Goal: Task Accomplishment & Management: Use online tool/utility

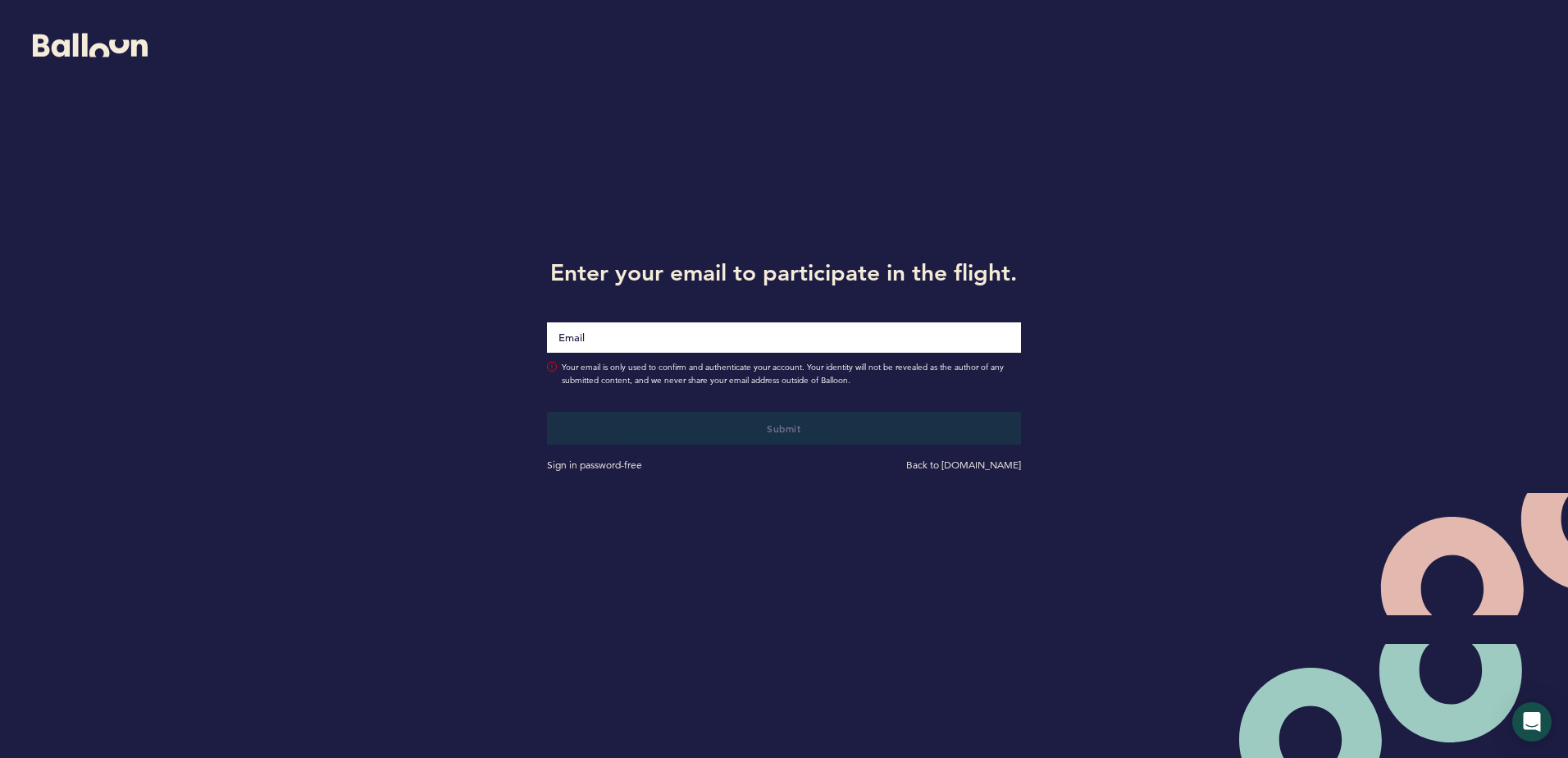
drag, startPoint x: 0, startPoint y: 0, endPoint x: 669, endPoint y: 345, distance: 752.7
click at [669, 345] on input "Email" at bounding box center [784, 338] width 474 height 30
drag, startPoint x: 1320, startPoint y: 429, endPoint x: 874, endPoint y: 460, distance: 447.1
click at [1320, 429] on div "Enter your email to participate in the flight. Your email is only used to confi…" at bounding box center [784, 362] width 1568 height 725
click at [627, 334] on input "Email" at bounding box center [784, 337] width 474 height 31
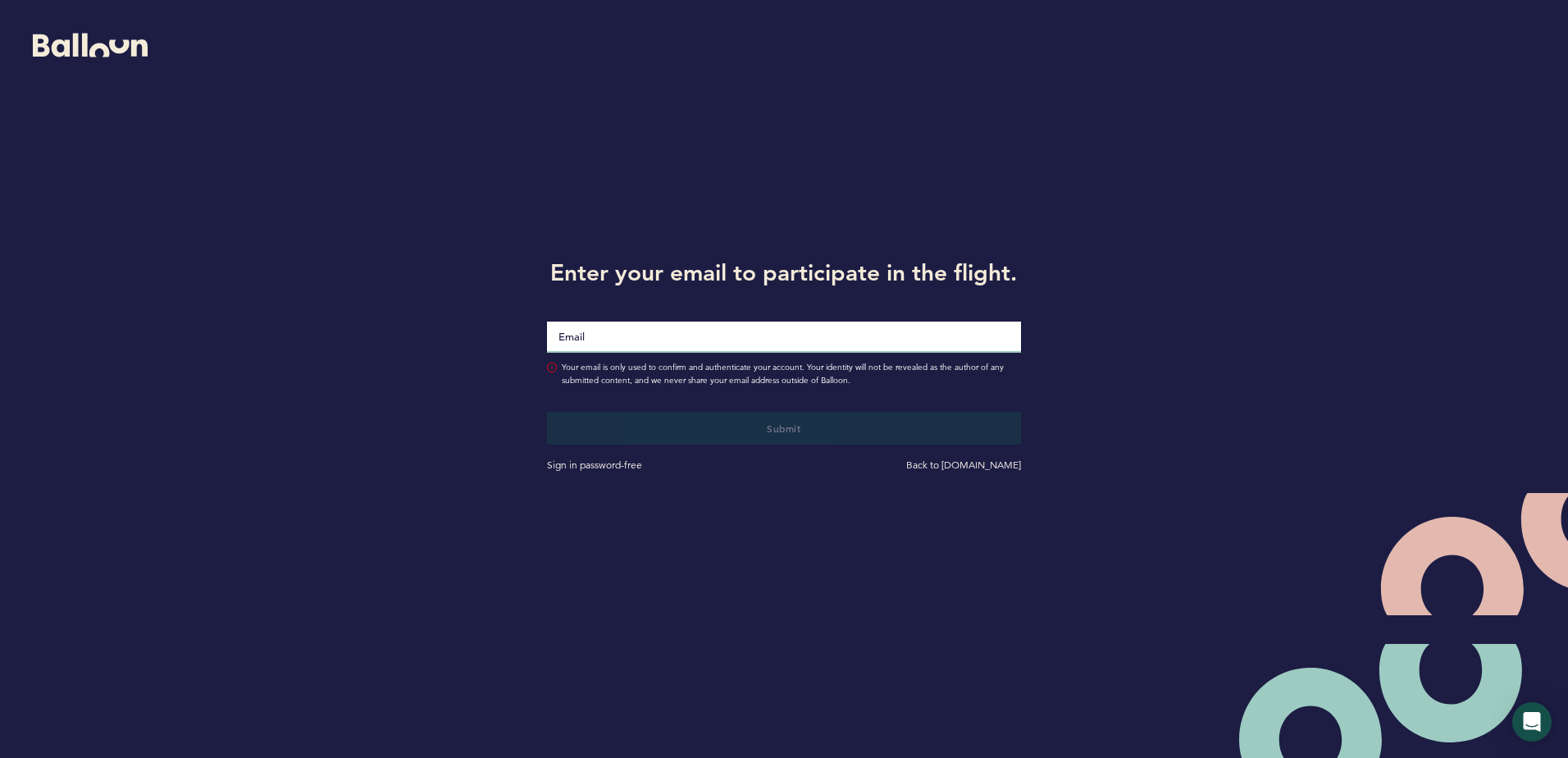
type input "[EMAIL_ADDRESS][DOMAIN_NAME]"
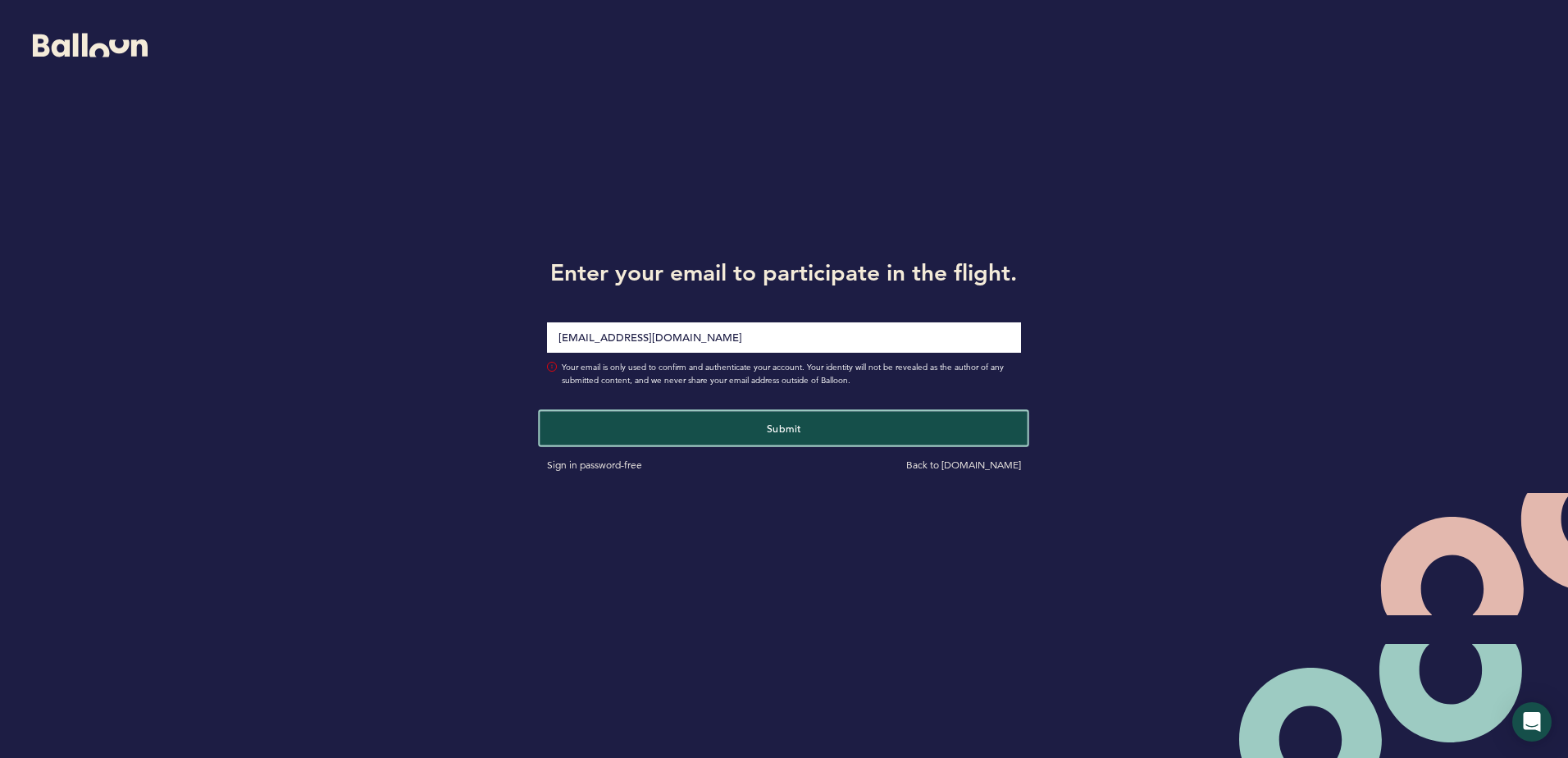
click at [744, 415] on button "Submit" at bounding box center [784, 428] width 488 height 34
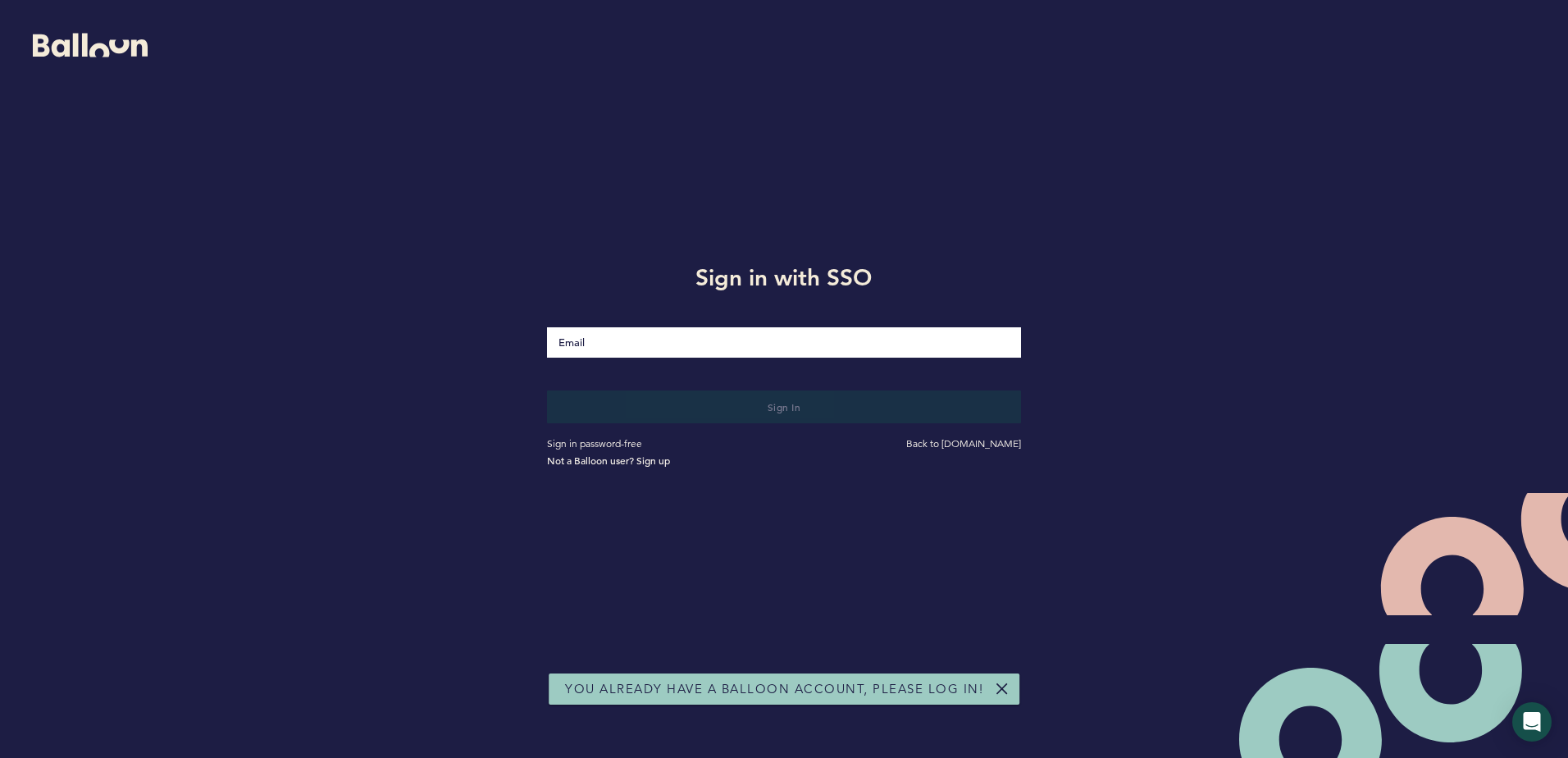
click at [715, 353] on input "Email" at bounding box center [784, 342] width 474 height 30
type input "[EMAIL_ADDRESS][DOMAIN_NAME]"
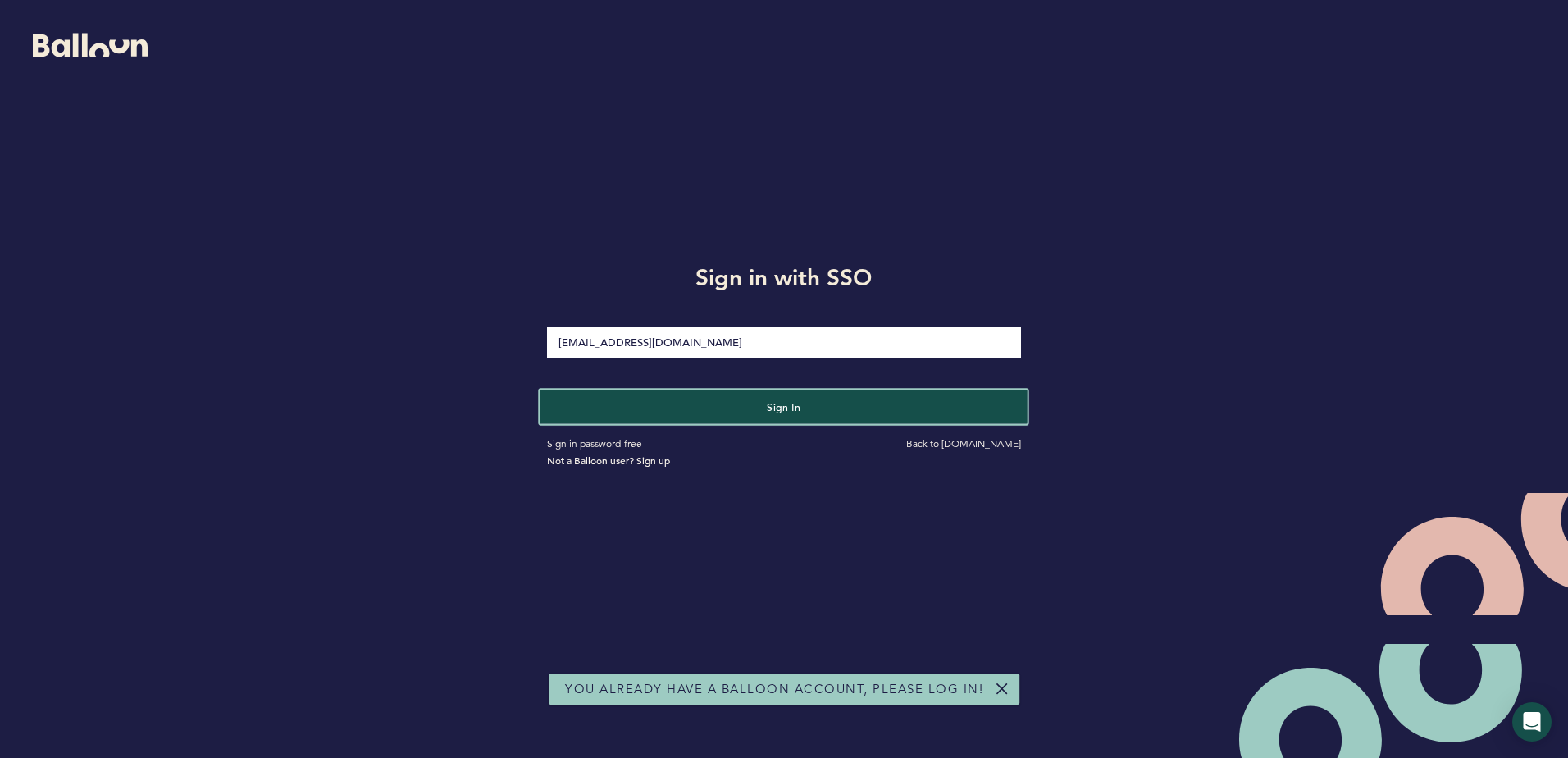
drag, startPoint x: 715, startPoint y: 353, endPoint x: 707, endPoint y: 415, distance: 62.5
click at [707, 415] on button "Sign in" at bounding box center [784, 407] width 488 height 34
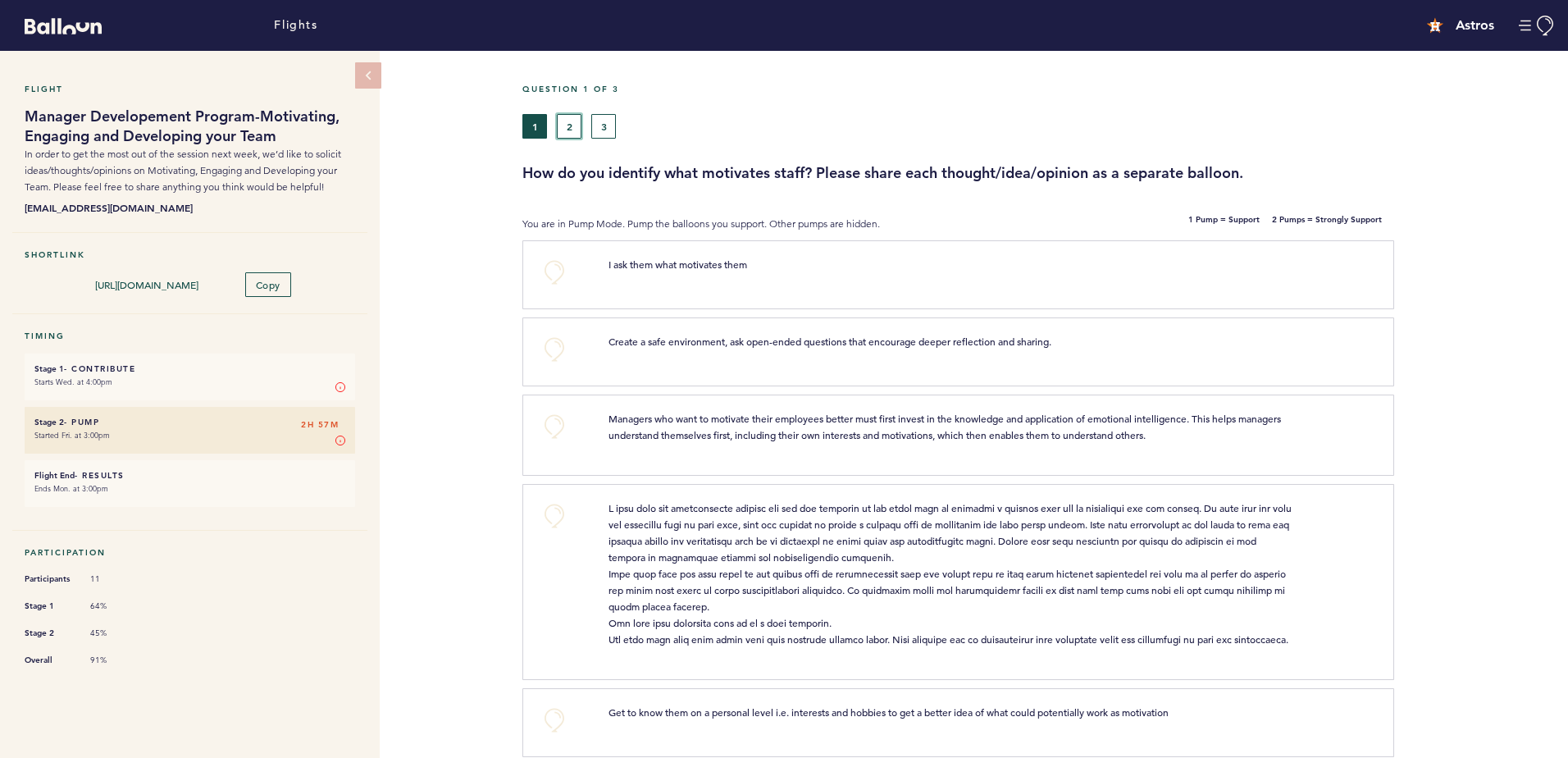
click at [568, 122] on button "2" at bounding box center [569, 127] width 25 height 25
